Goal: Complete application form: Complete application form

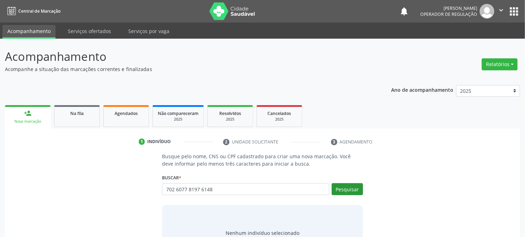
type input "702 6077 8197 6148"
click at [356, 188] on button "Pesquisar" at bounding box center [347, 189] width 31 height 12
type input "702 6077 8197 6148"
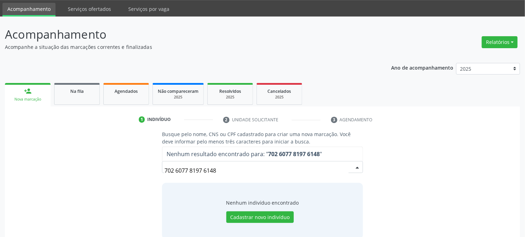
scroll to position [33, 0]
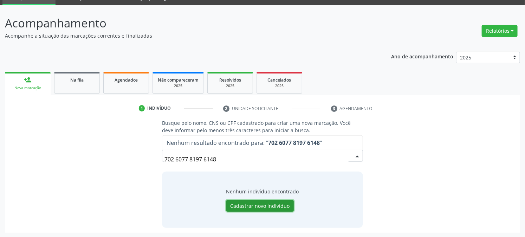
click at [255, 208] on button "Cadastrar novo indivíduo" at bounding box center [260, 206] width 68 height 12
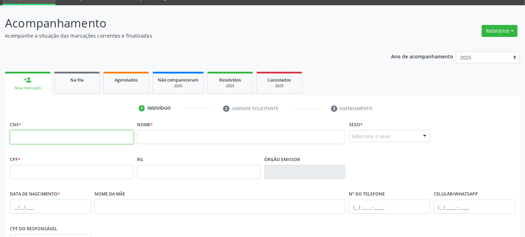
click at [85, 140] on input "text" at bounding box center [72, 137] width 124 height 14
paste input "702 6077 8197 6148"
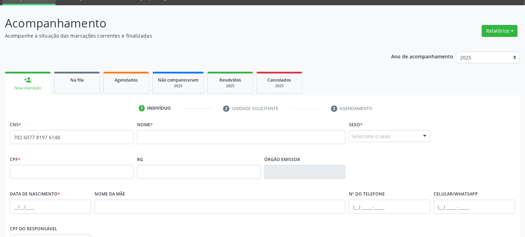
type input "702 6077 8197 6148"
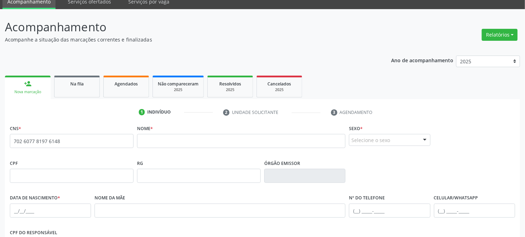
scroll to position [26, 0]
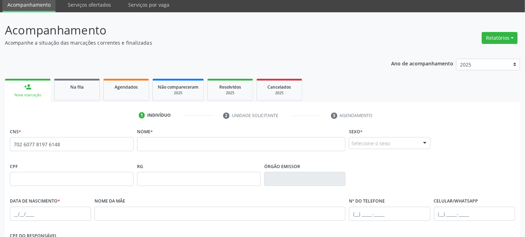
click at [34, 127] on div "CNS * 702 6077 8197 6148" at bounding box center [72, 138] width 124 height 25
